Goal: Information Seeking & Learning: Understand process/instructions

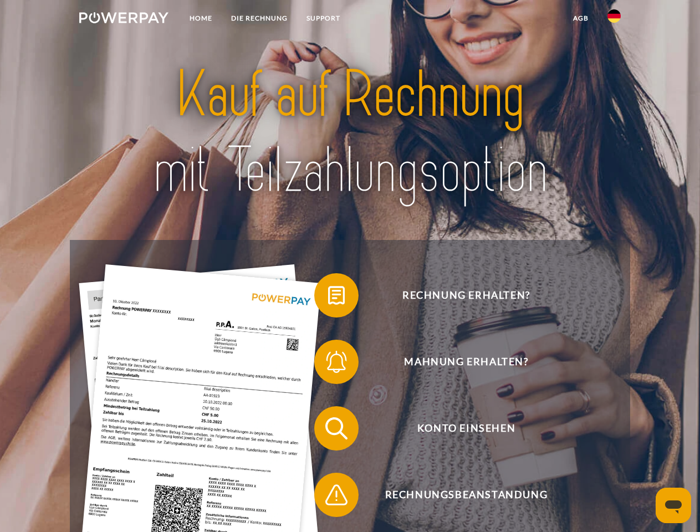
click at [124, 19] on img at bounding box center [123, 17] width 89 height 11
click at [614, 19] on img at bounding box center [614, 15] width 13 height 13
click at [580, 18] on link "agb" at bounding box center [581, 18] width 34 height 20
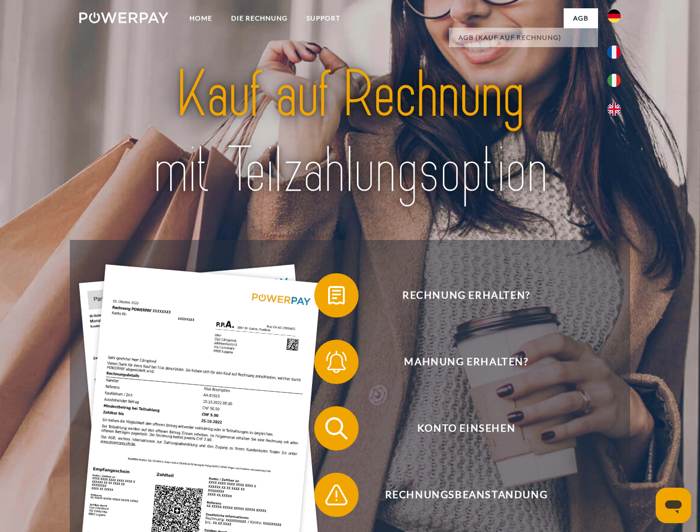
click at [328, 298] on span at bounding box center [319, 295] width 55 height 55
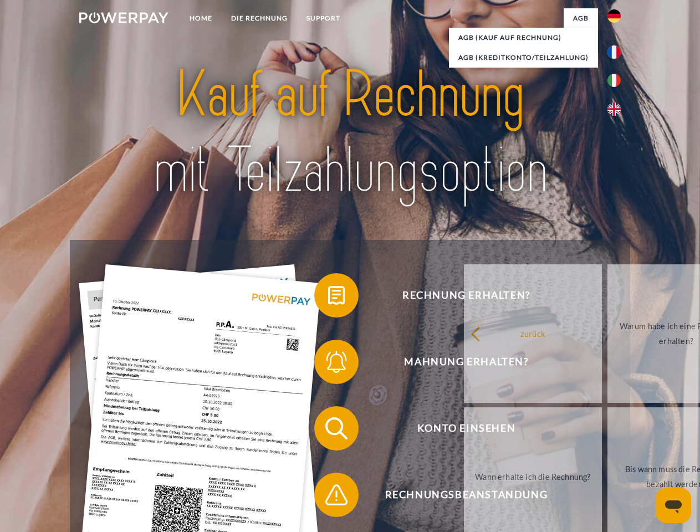
click at [328, 364] on span at bounding box center [319, 361] width 55 height 55
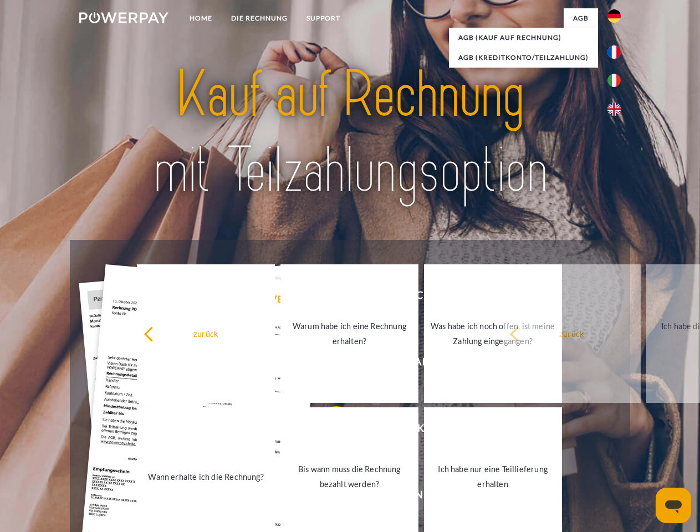
click at [328, 431] on link "Bis wann muss die Rechnung bezahlt werden?" at bounding box center [350, 476] width 138 height 139
click at [328, 497] on span at bounding box center [319, 494] width 55 height 55
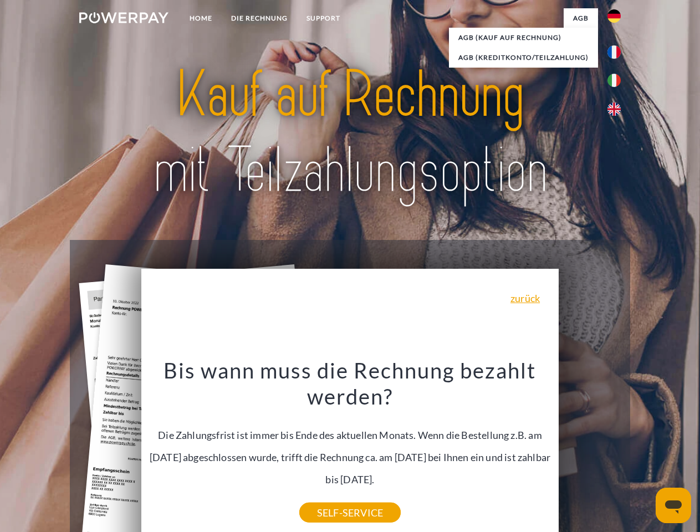
click at [674, 506] on icon "Messaging-Fenster öffnen" at bounding box center [673, 507] width 17 height 13
